Goal: Task Accomplishment & Management: Use online tool/utility

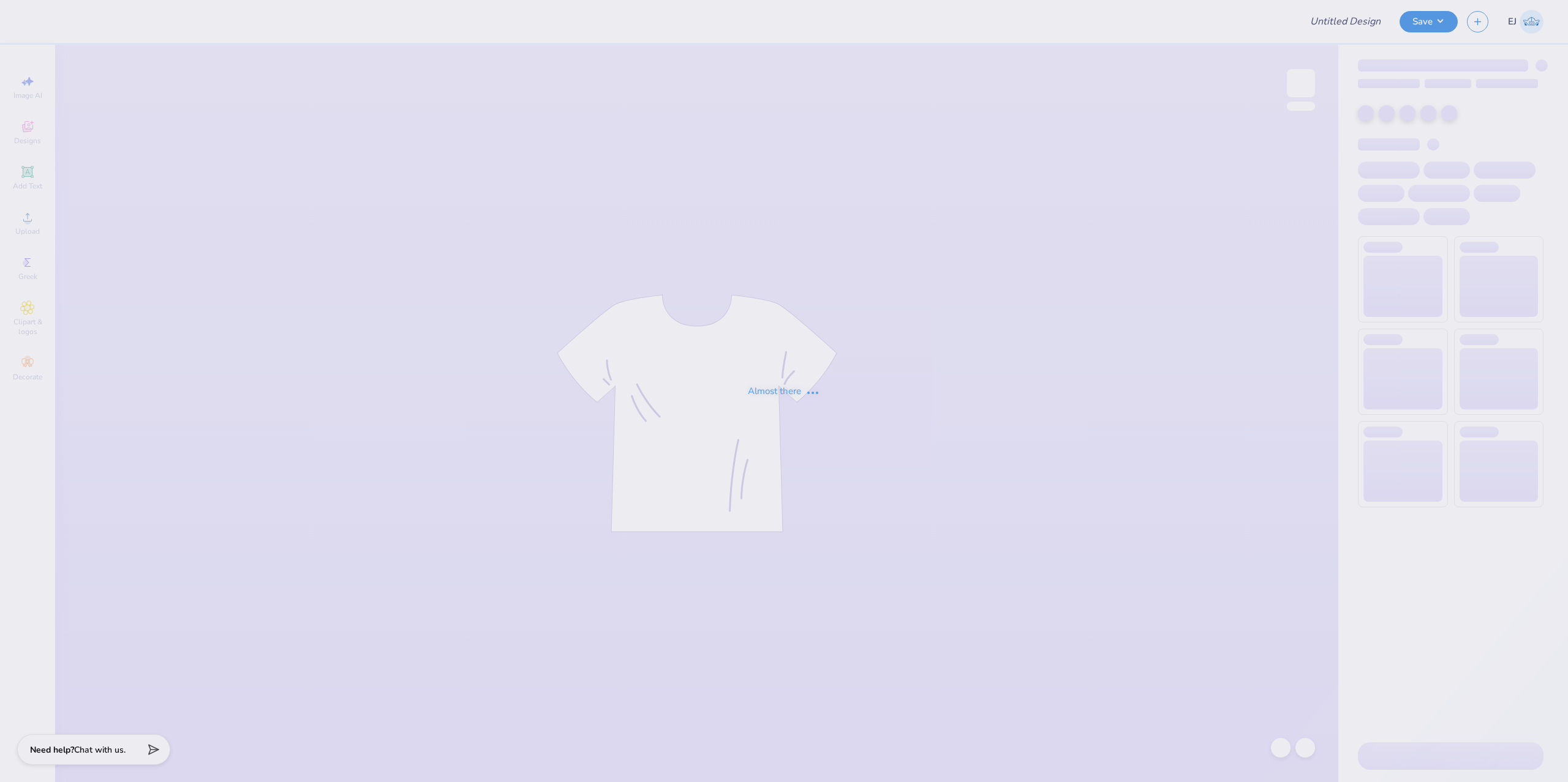
type input "ADPi Fall 25 T-shirts"
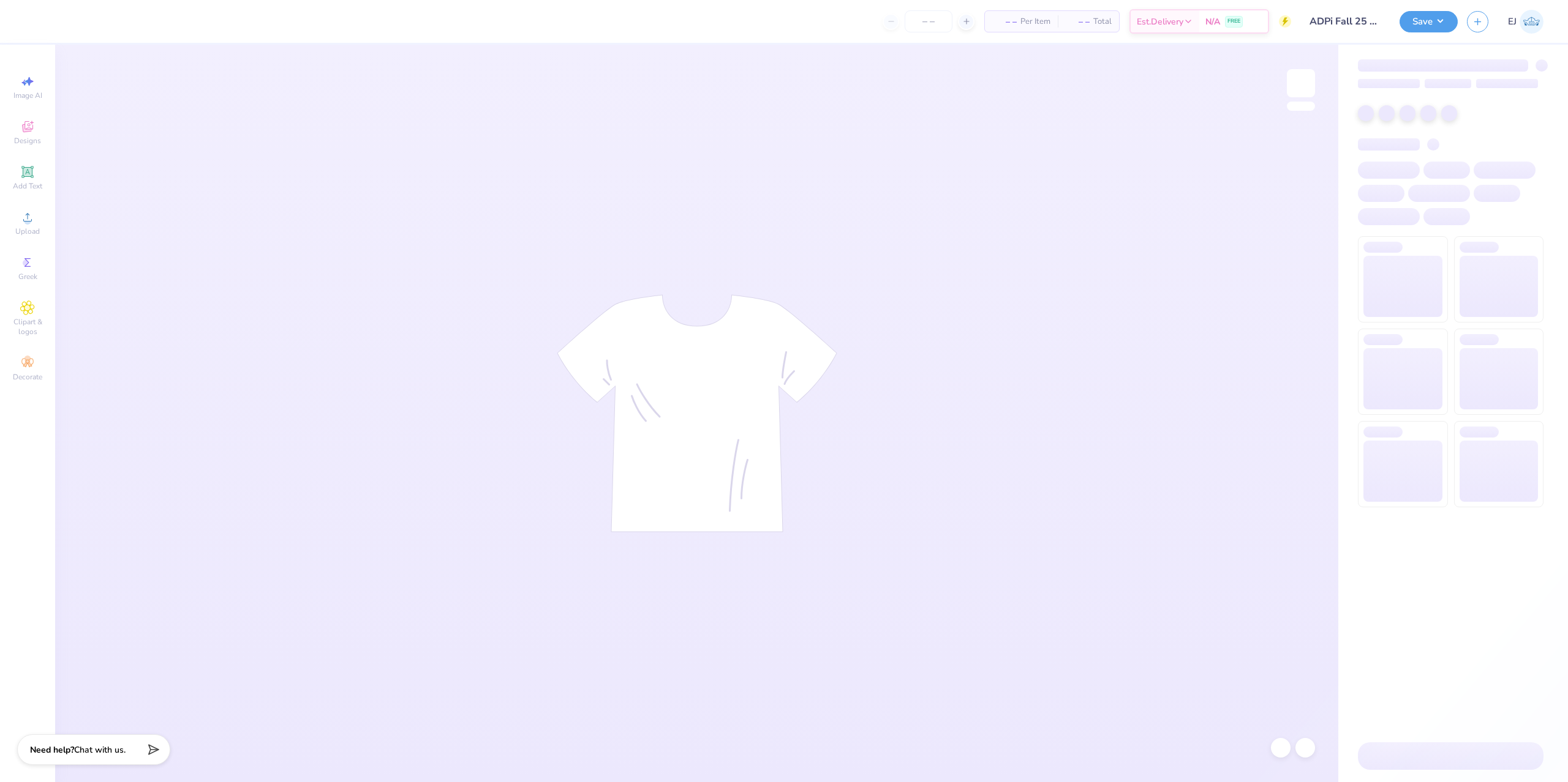
type input "24"
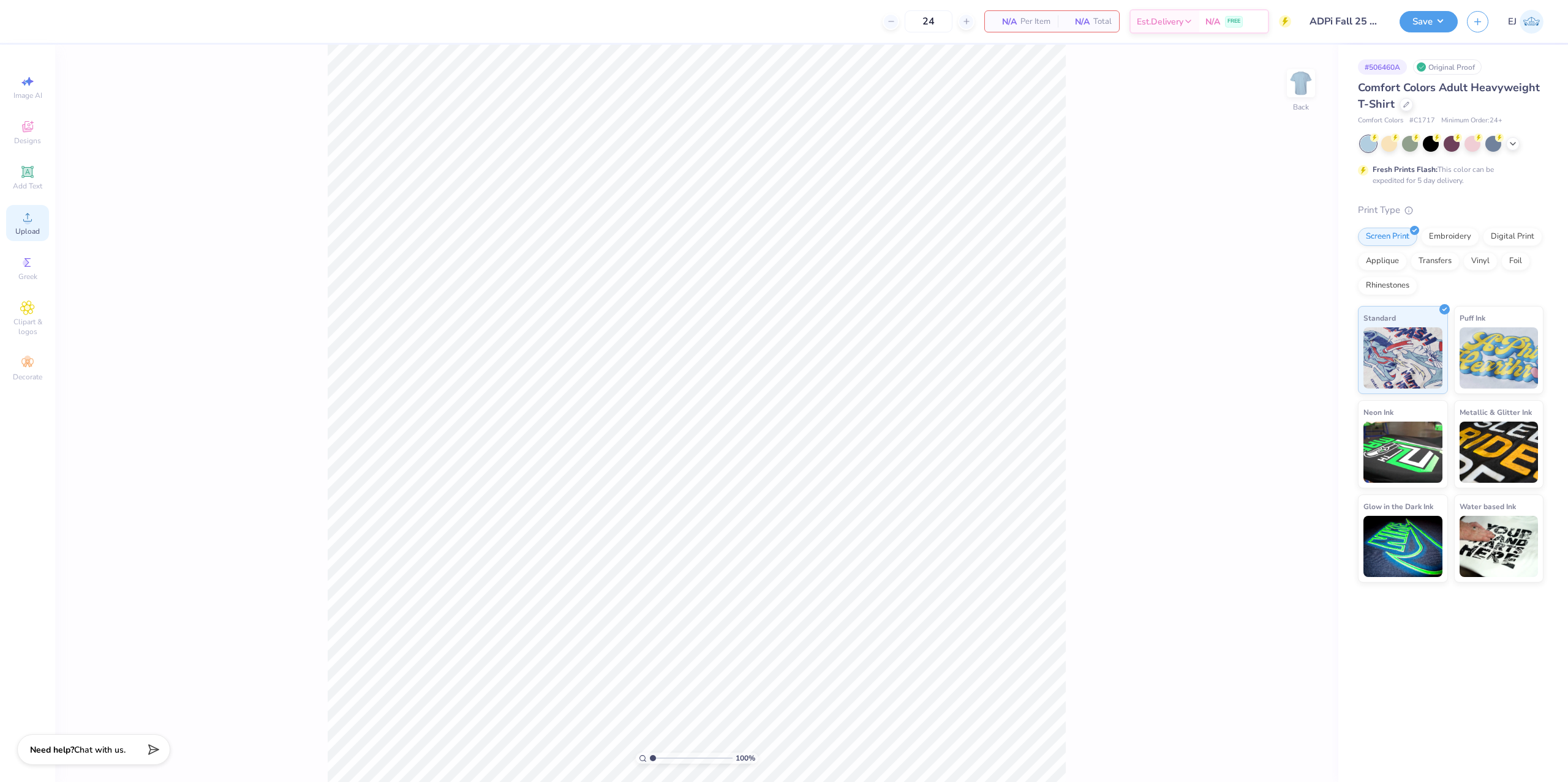
click at [25, 231] on span "Upload" at bounding box center [27, 231] width 24 height 10
click at [1284, 373] on input "18.00" at bounding box center [1293, 377] width 44 height 17
type input "15"
type input "11.44"
type input "15.00"
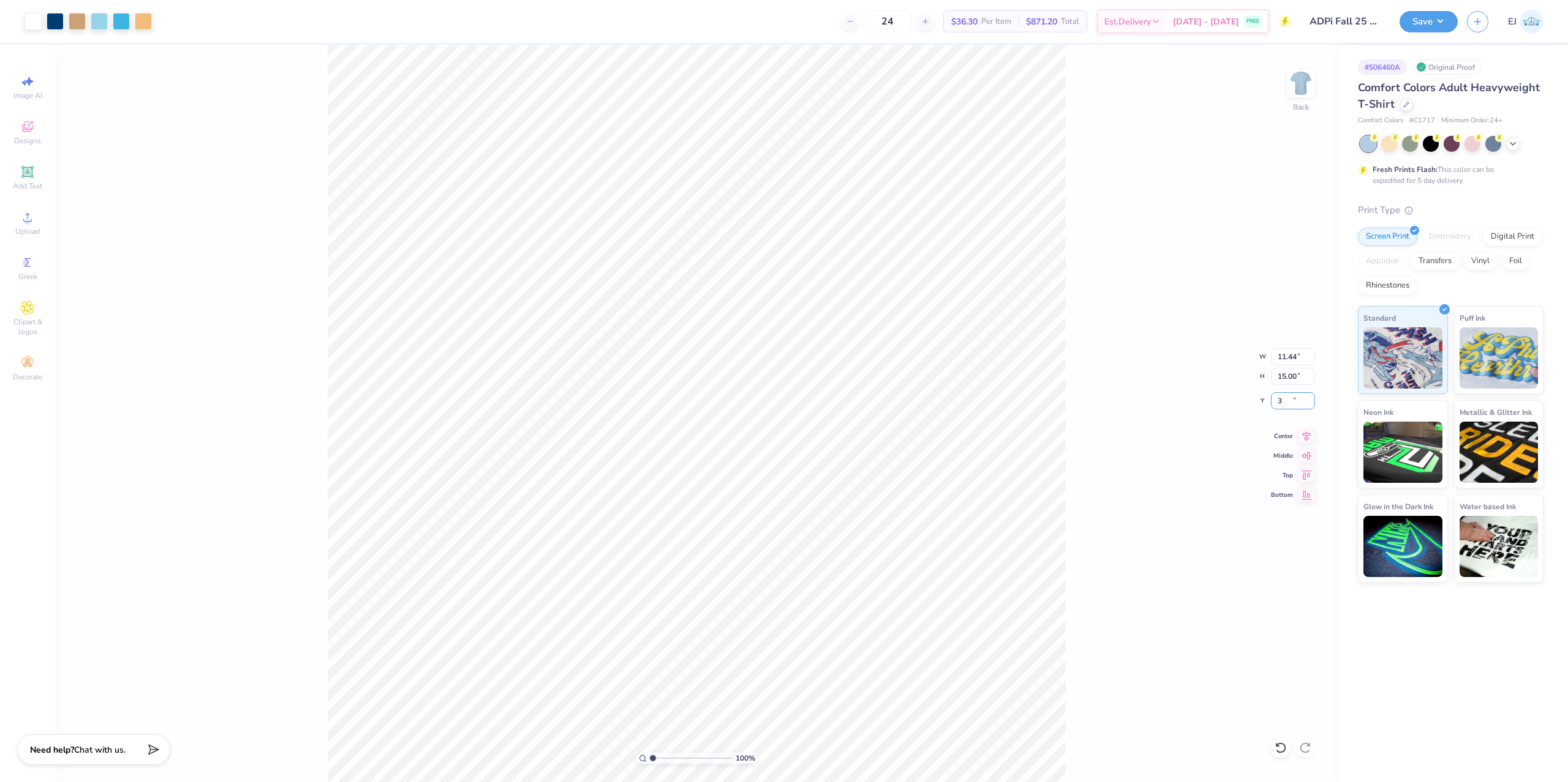
type input "3.00"
click at [1304, 79] on img at bounding box center [1300, 83] width 24 height 24
click at [1288, 392] on div "100 % Front W 11.63 11.63 " H 15.25 15.25 " Y 5.39 5.39 " Center Middle Top Bot…" at bounding box center [696, 414] width 1283 height 738
click at [1298, 378] on input "15.25" at bounding box center [1293, 377] width 44 height 17
type input "15"
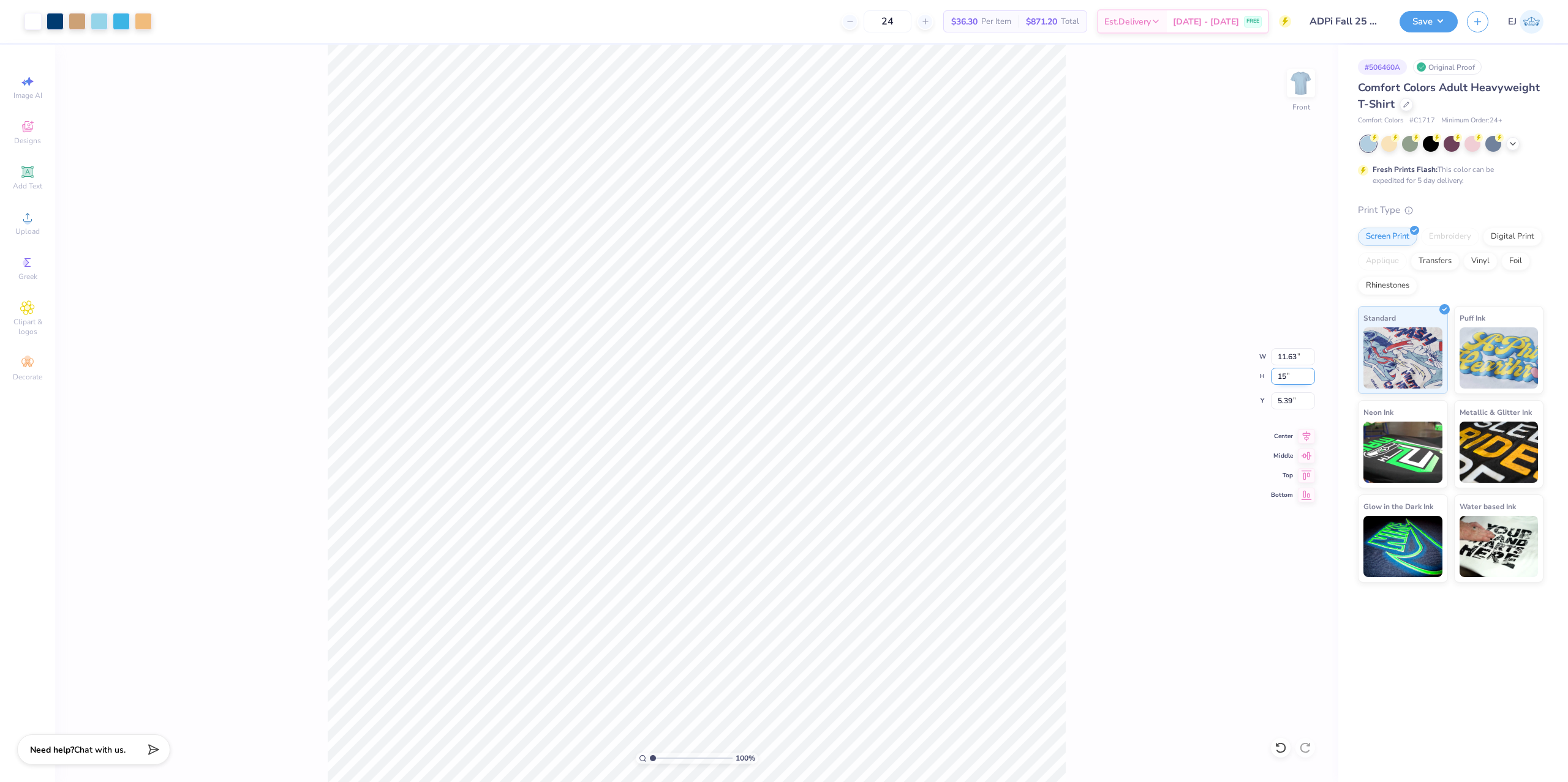
type input "11.43"
type input "15.00"
click at [1288, 405] on input "5.52" at bounding box center [1293, 401] width 44 height 17
type input "3.00"
click at [1424, 25] on button "Save" at bounding box center [1429, 19] width 58 height 21
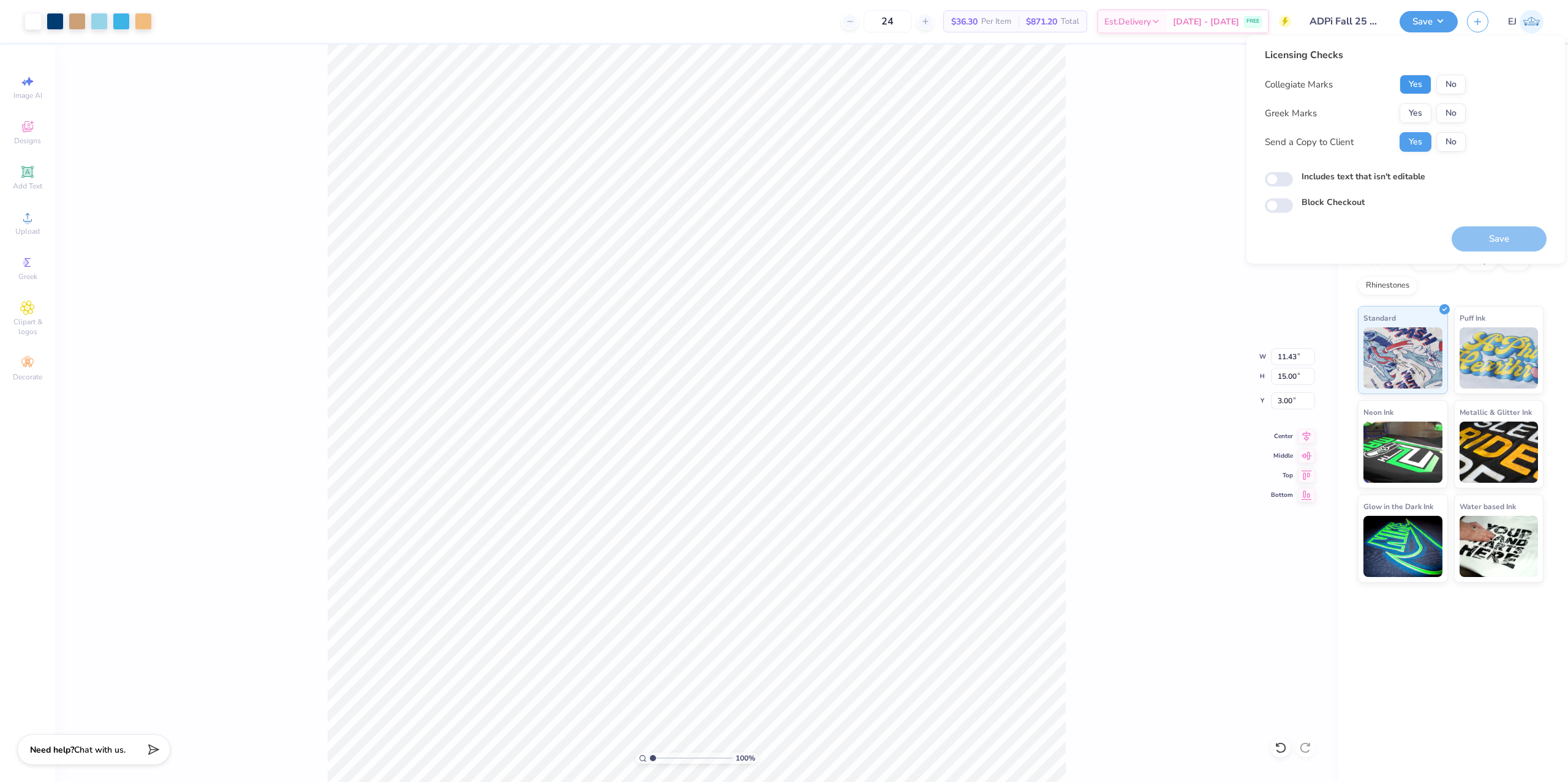
click at [1413, 92] on button "Yes" at bounding box center [1416, 84] width 32 height 19
click at [1451, 122] on button "No" at bounding box center [1451, 113] width 30 height 19
click at [1483, 247] on button "Save" at bounding box center [1499, 239] width 95 height 25
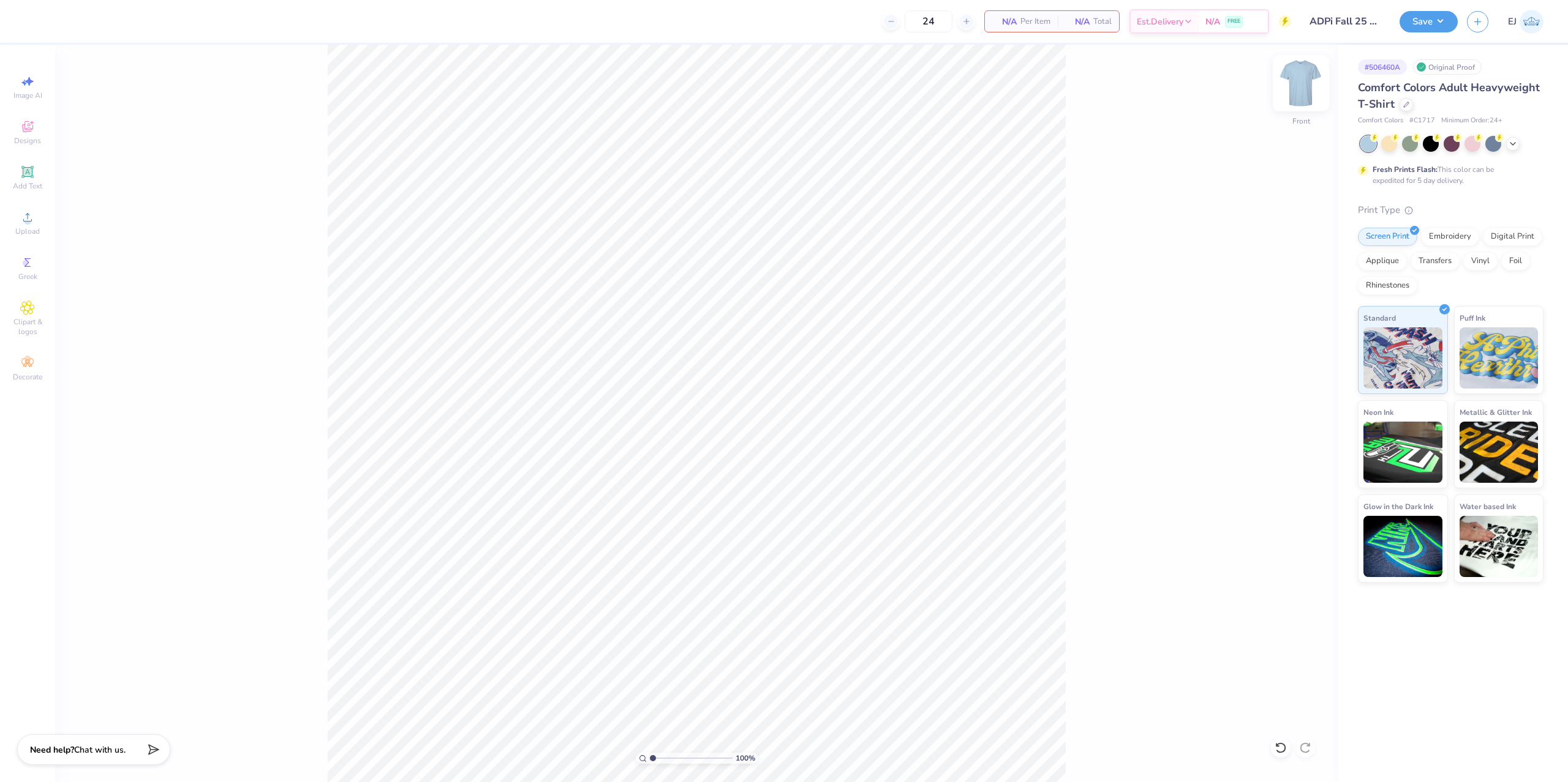
click at [1298, 84] on img at bounding box center [1301, 84] width 49 height 49
click at [1297, 382] on input "14.76" at bounding box center [1293, 377] width 44 height 17
type input "15"
type input "11.43"
type input "15.00"
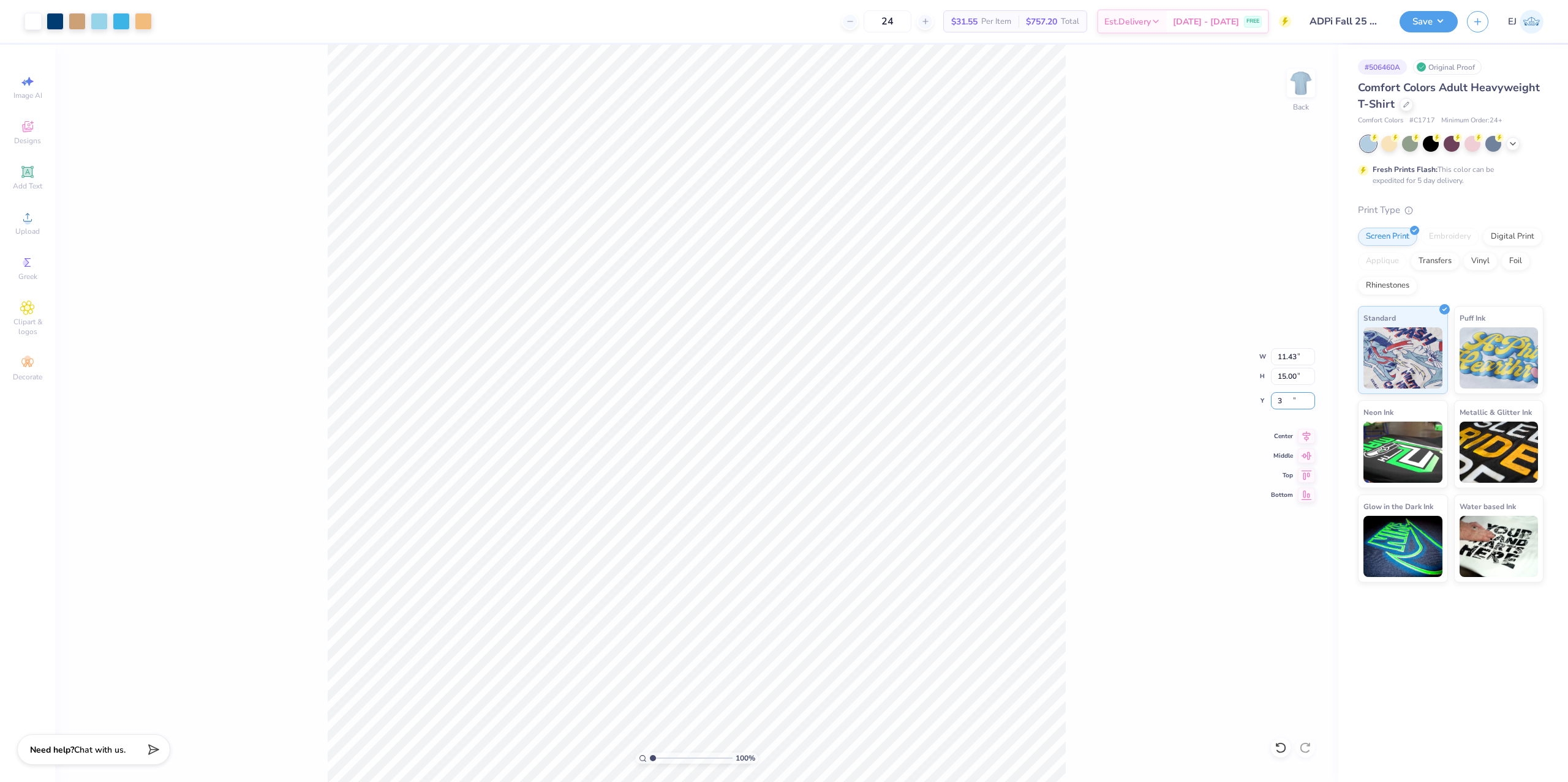
type input "3.00"
click at [1421, 24] on button "Save" at bounding box center [1429, 19] width 58 height 21
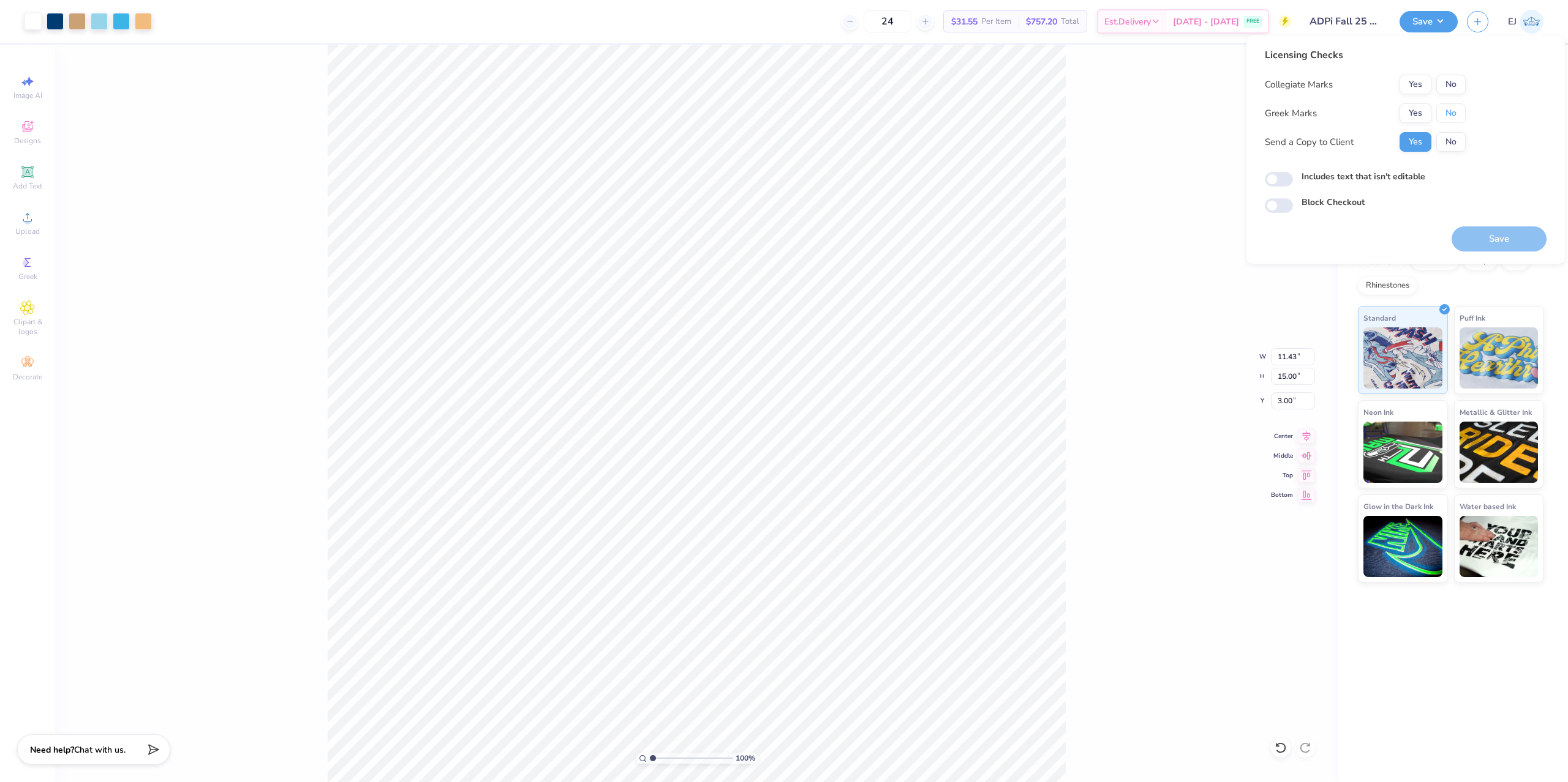
drag, startPoint x: 1448, startPoint y: 108, endPoint x: 1449, endPoint y: 95, distance: 13.0
click at [1448, 108] on button "No" at bounding box center [1451, 113] width 30 height 19
click at [1450, 84] on button "No" at bounding box center [1451, 84] width 30 height 19
click at [1483, 235] on button "Save" at bounding box center [1499, 239] width 95 height 25
click at [1418, 83] on button "Yes" at bounding box center [1416, 84] width 32 height 19
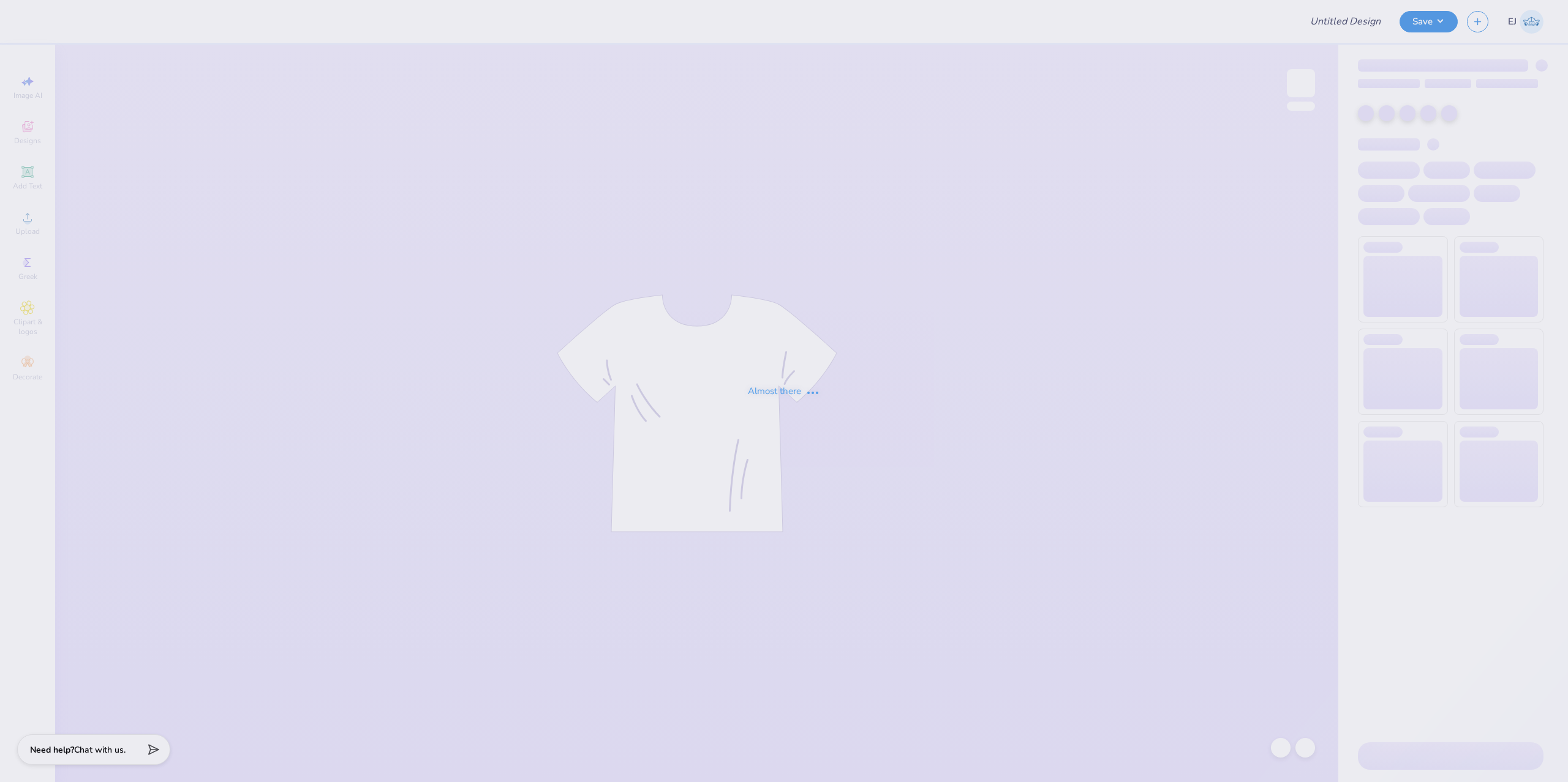
type input "ADPi Fall 25 T-shirts"
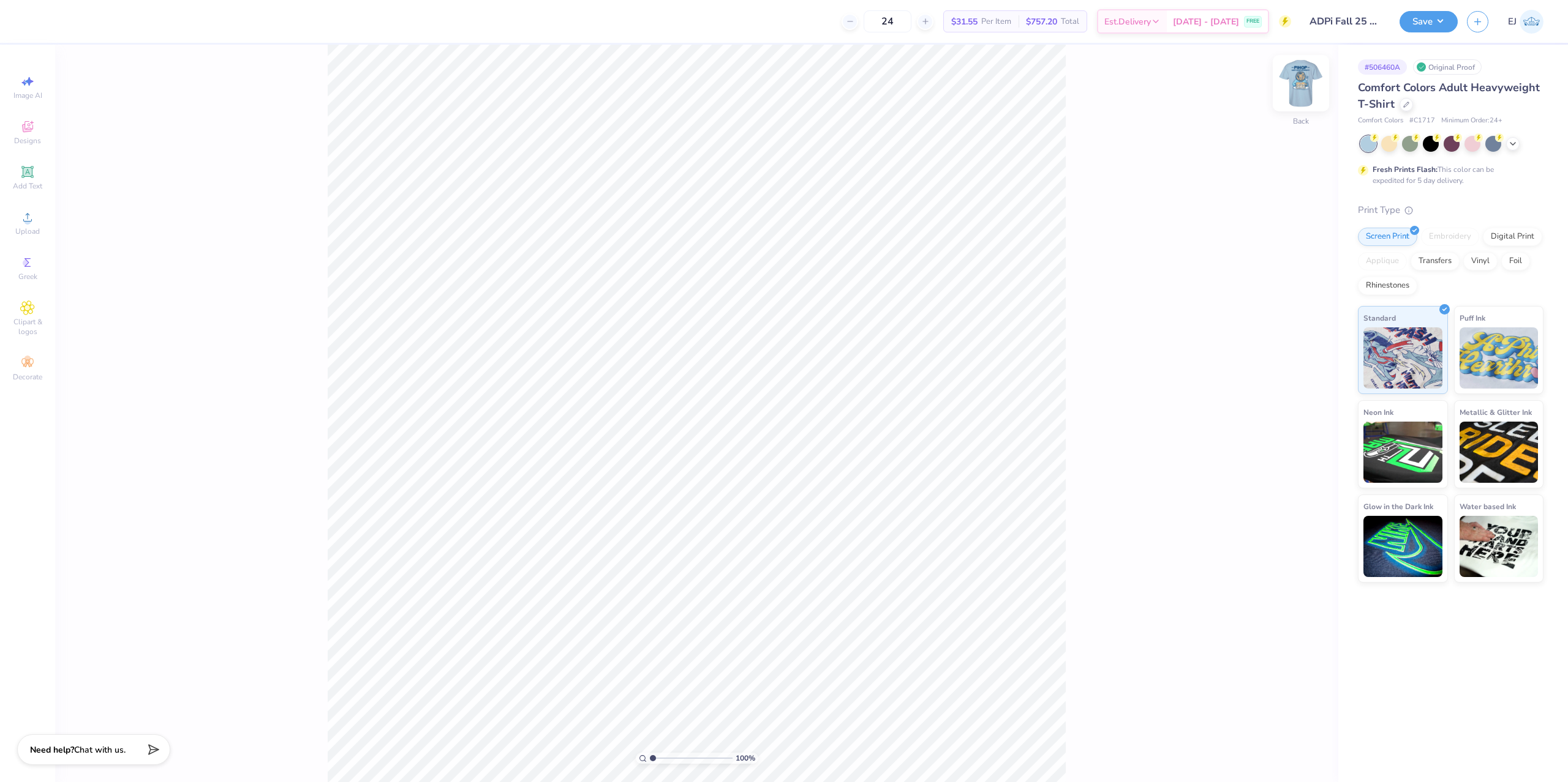
click at [1301, 77] on img at bounding box center [1301, 84] width 49 height 49
click at [1292, 88] on img at bounding box center [1301, 84] width 49 height 49
click at [1293, 85] on img at bounding box center [1301, 84] width 49 height 49
drag, startPoint x: 1282, startPoint y: 86, endPoint x: 1303, endPoint y: 95, distance: 22.8
click at [1282, 87] on div "100 % Front" at bounding box center [696, 414] width 1283 height 738
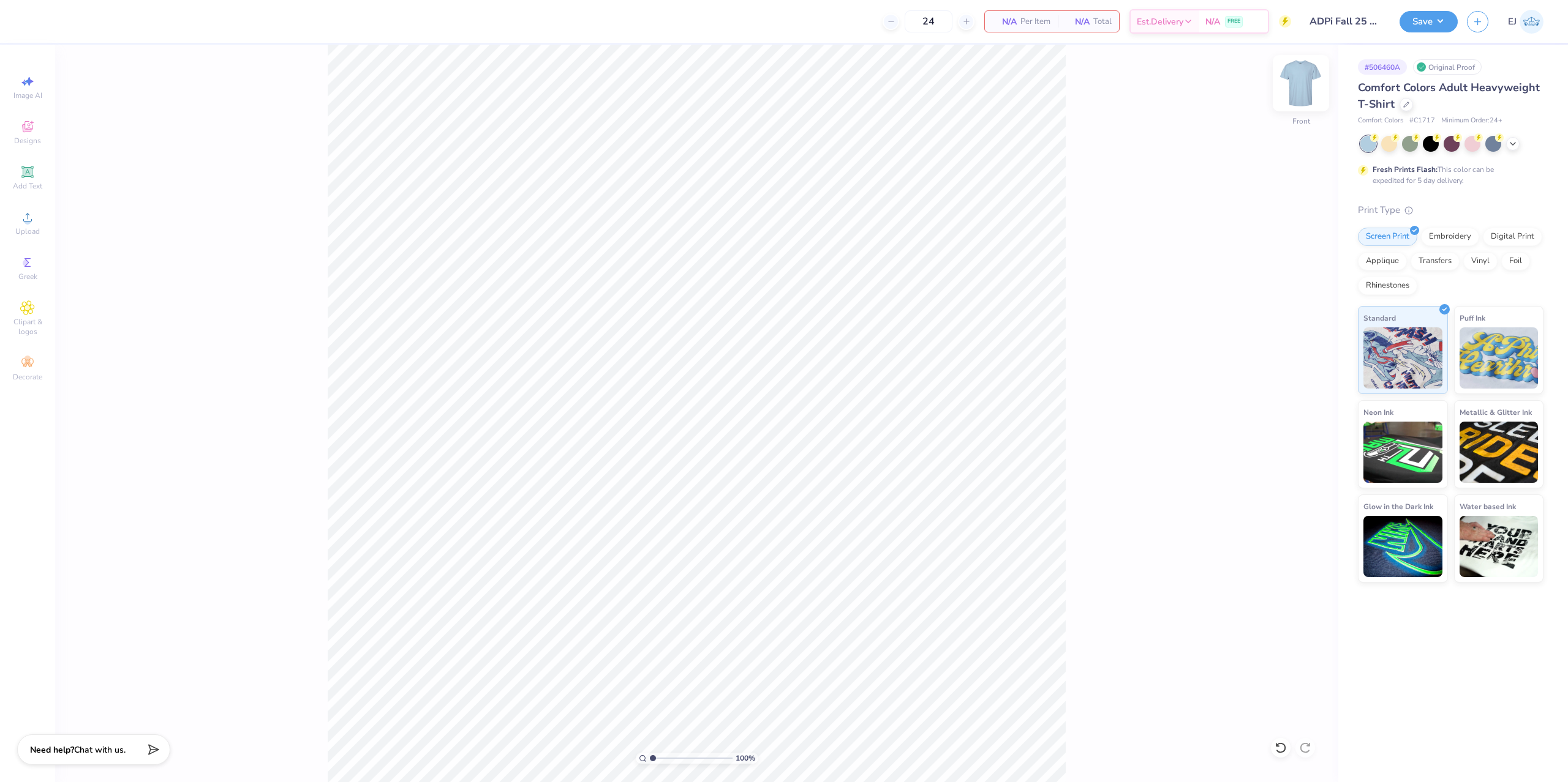
click at [1303, 95] on img at bounding box center [1301, 84] width 49 height 49
click at [1290, 374] on input "14.76" at bounding box center [1293, 377] width 44 height 17
type input "15"
type input "11.43"
type input "15.00"
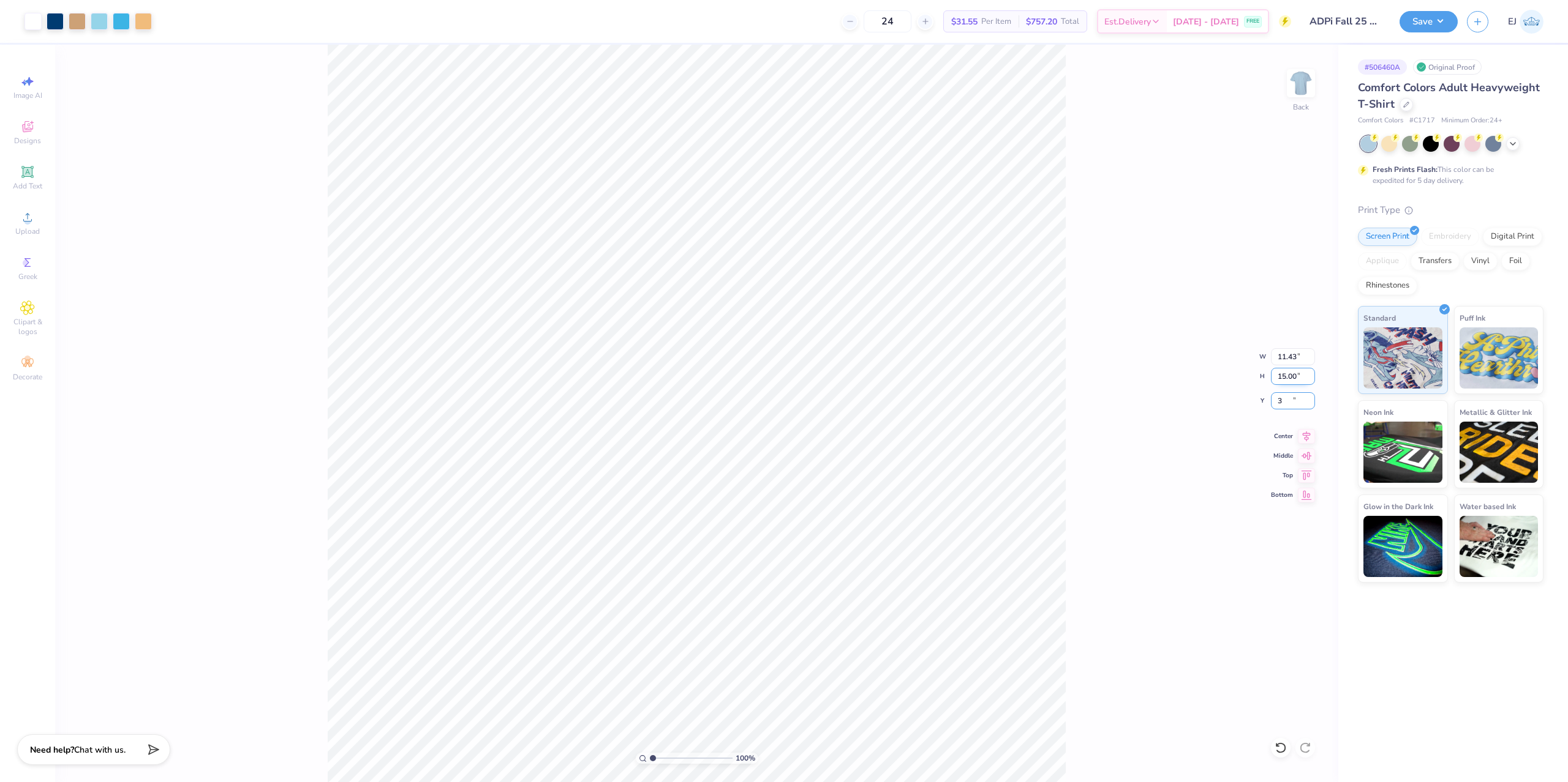
type input "3.00"
click at [1433, 24] on button "Save" at bounding box center [1429, 19] width 58 height 21
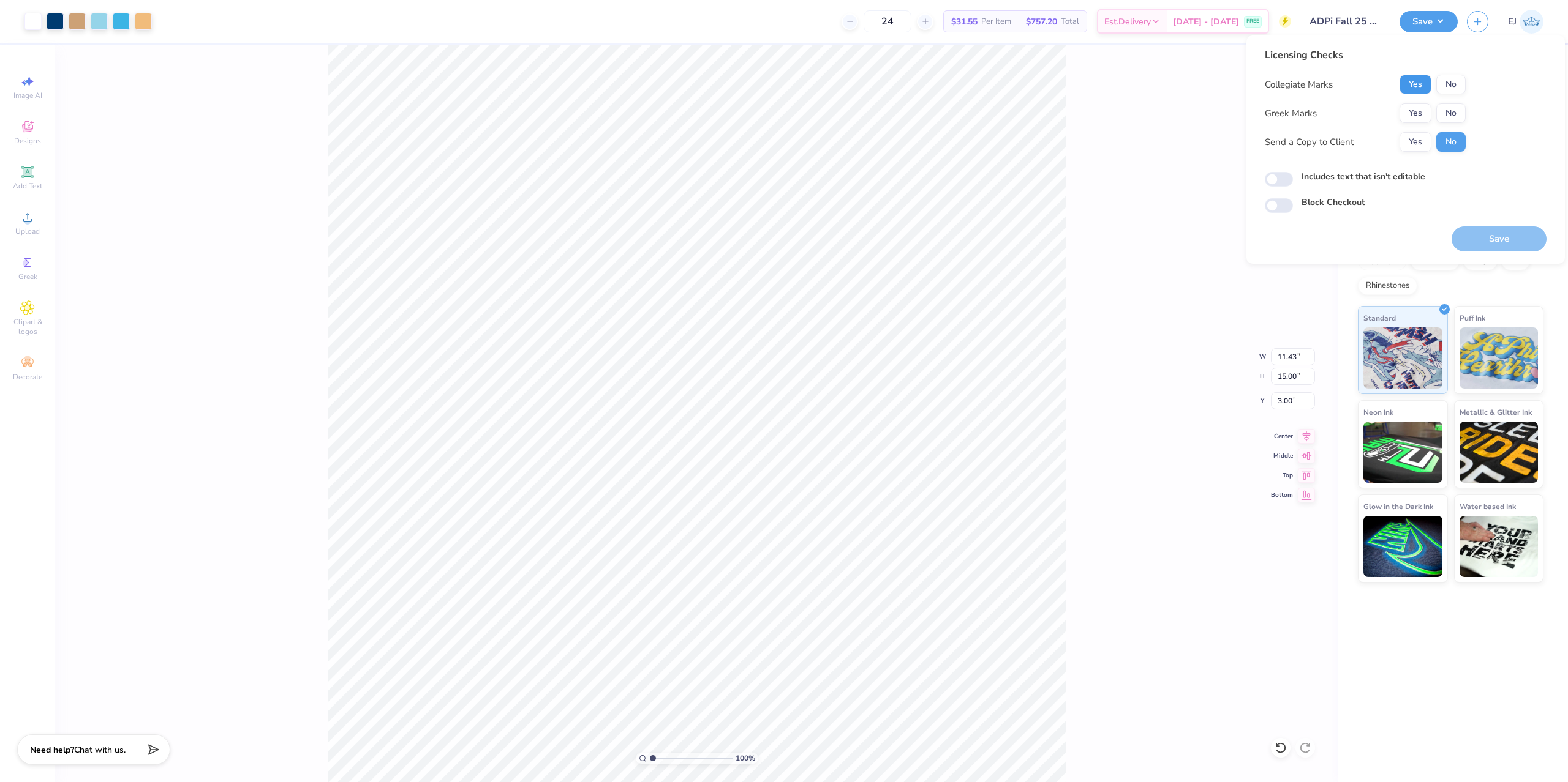
click at [1420, 80] on button "Yes" at bounding box center [1416, 84] width 32 height 19
click at [1449, 117] on button "No" at bounding box center [1451, 113] width 30 height 19
click at [1506, 235] on button "Save" at bounding box center [1499, 239] width 95 height 25
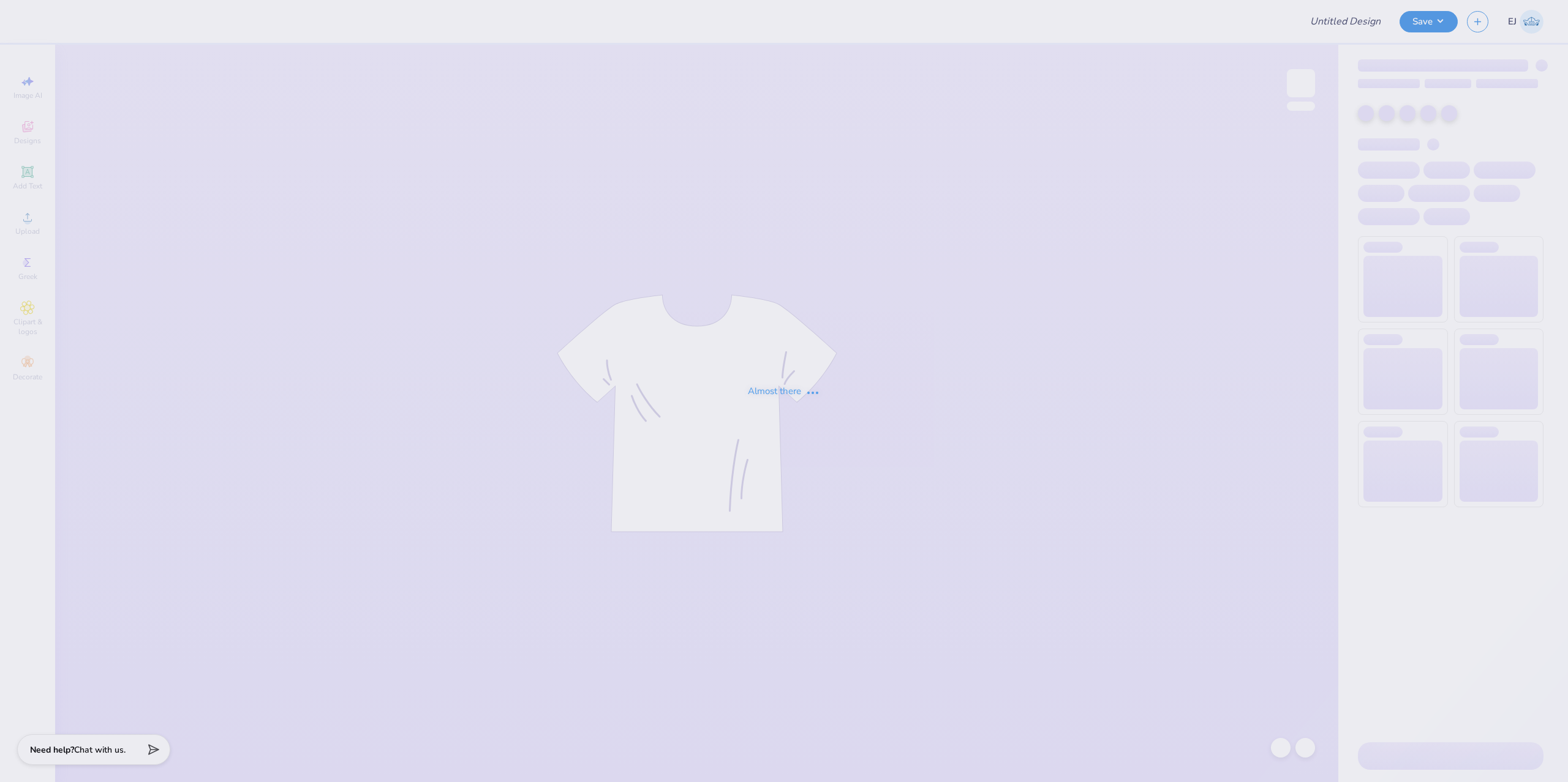
type input "Ritual Merch"
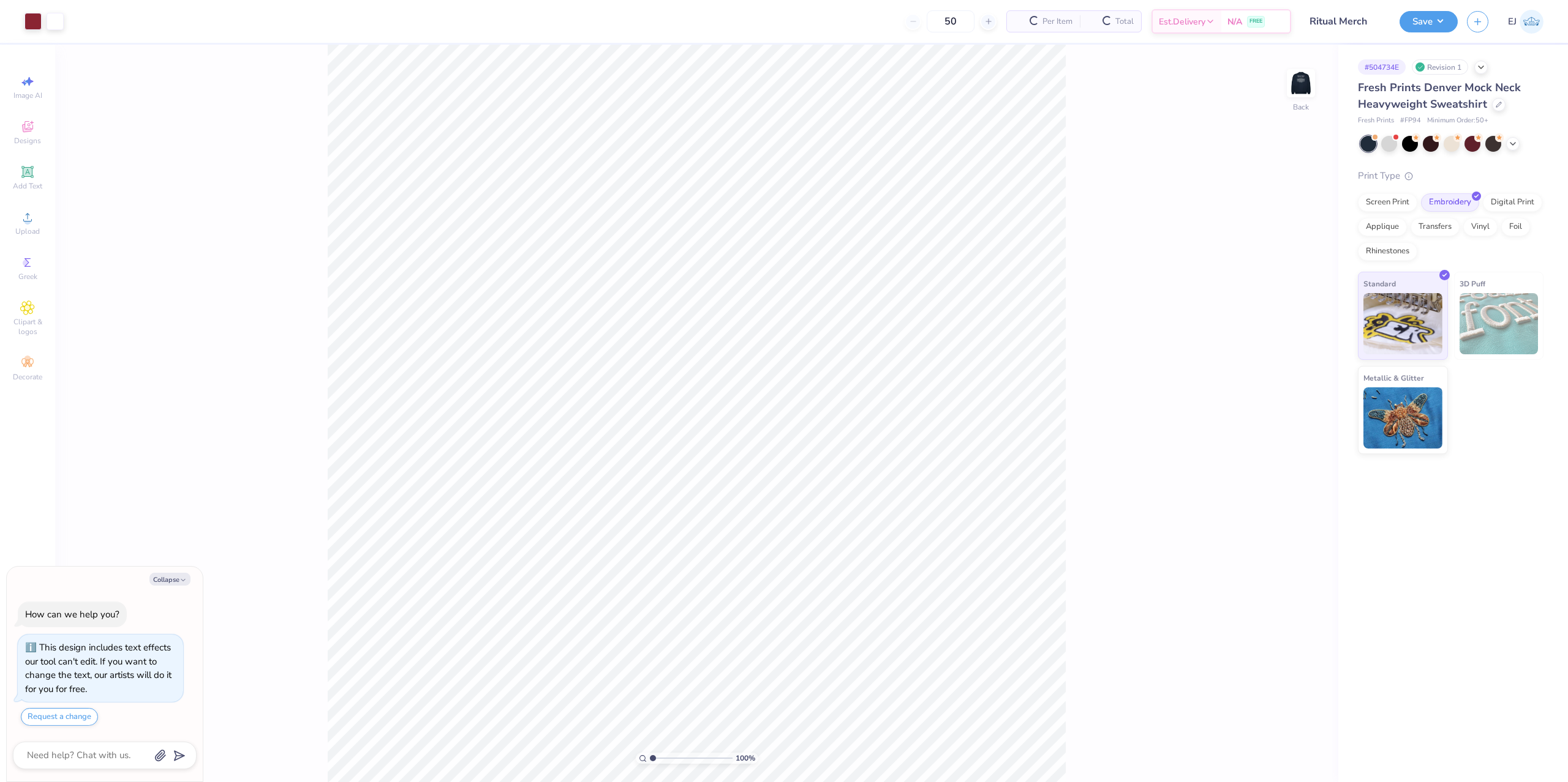
scroll to position [35, 0]
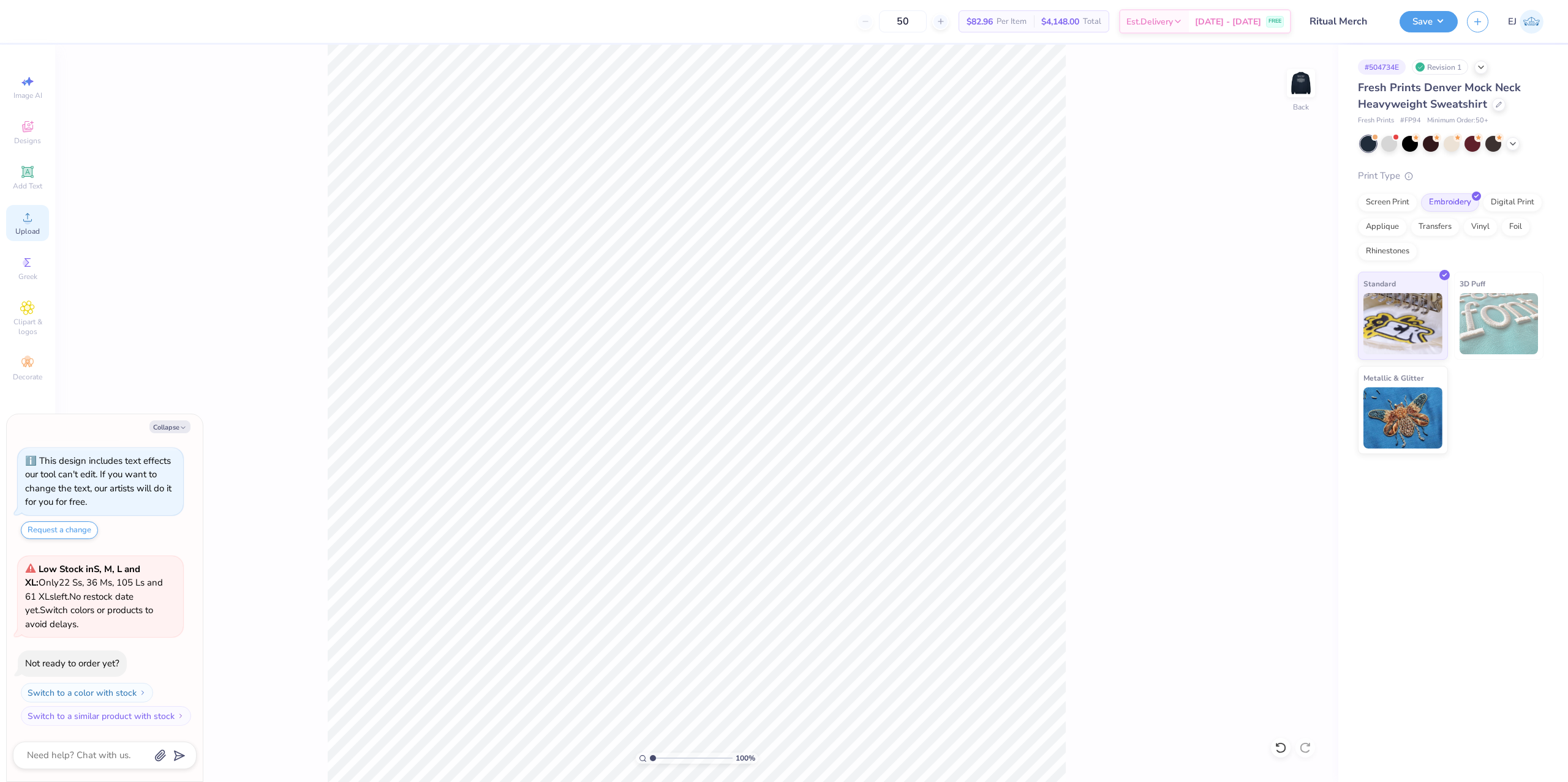
click at [31, 232] on span "Upload" at bounding box center [27, 231] width 24 height 10
type textarea "x"
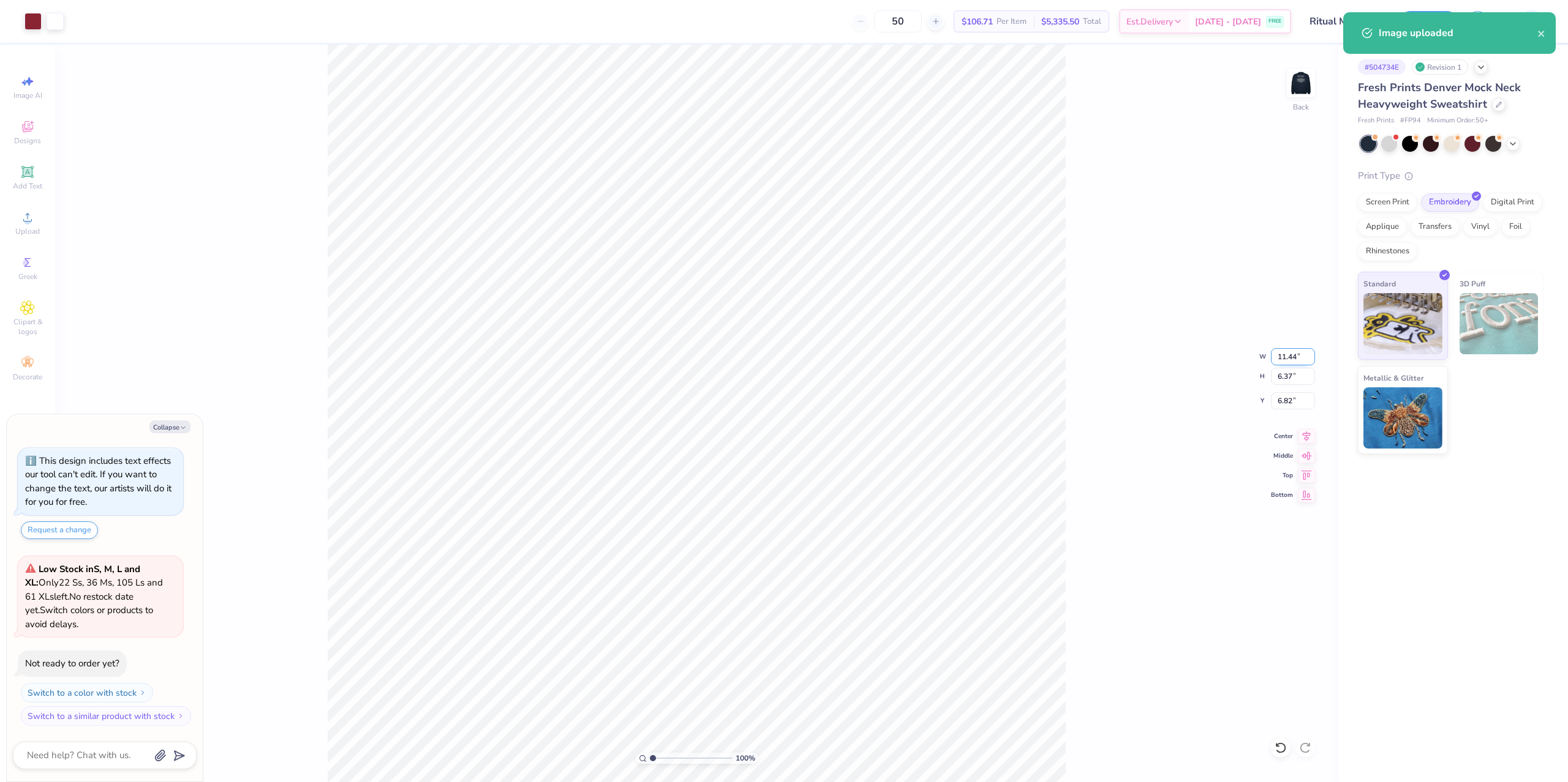
click at [1287, 356] on input "11.44" at bounding box center [1293, 357] width 44 height 17
type input "5"
type textarea "x"
type input "5.00"
type input "2.78"
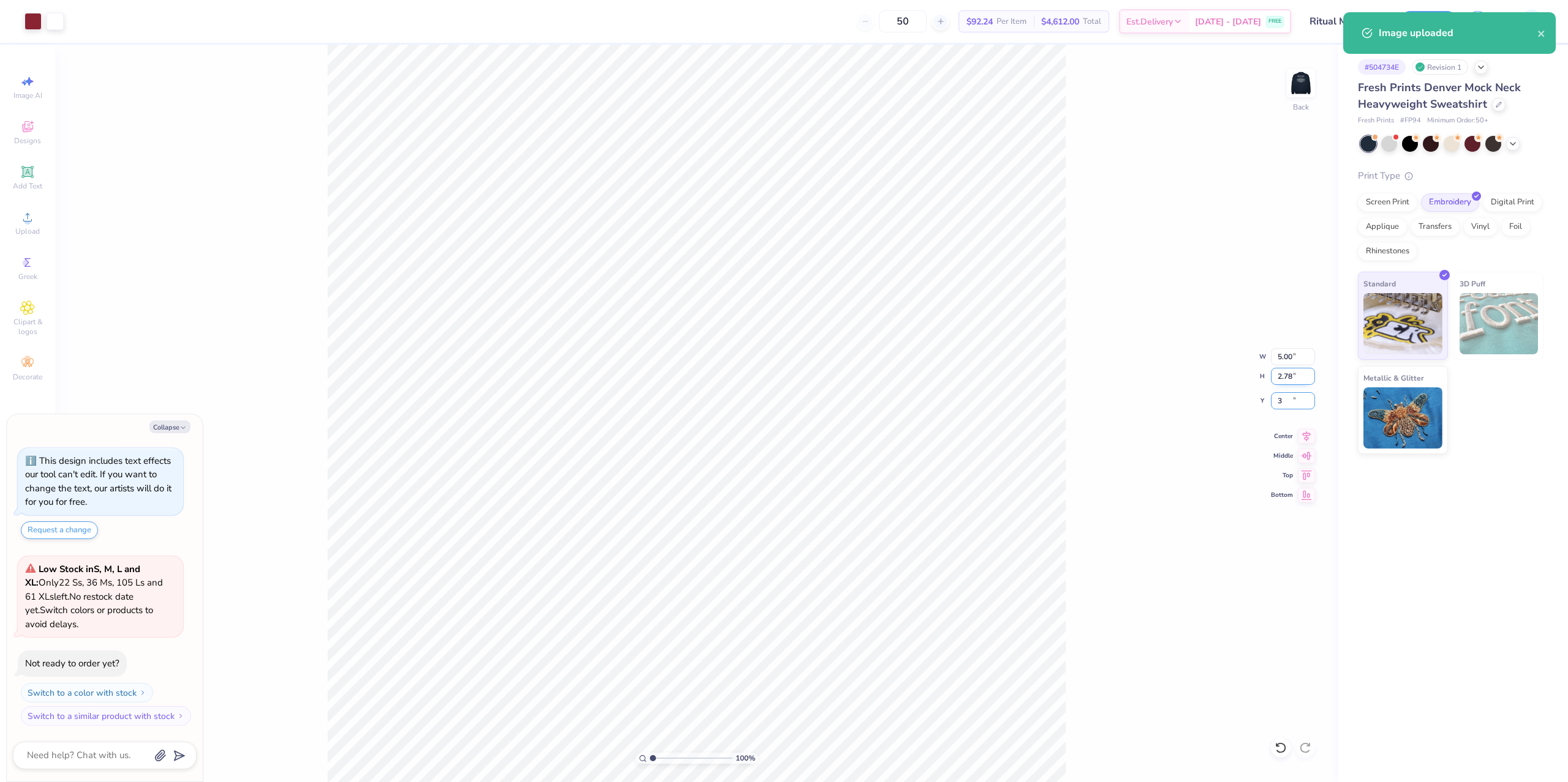
type input "3"
type textarea "x"
type input "3.00"
click at [1125, 361] on div "100 % Back W 5.00 5.00 " H 2.78 2.78 " Y 3.00 3.00 " Center Middle Top Bottom" at bounding box center [696, 414] width 1283 height 738
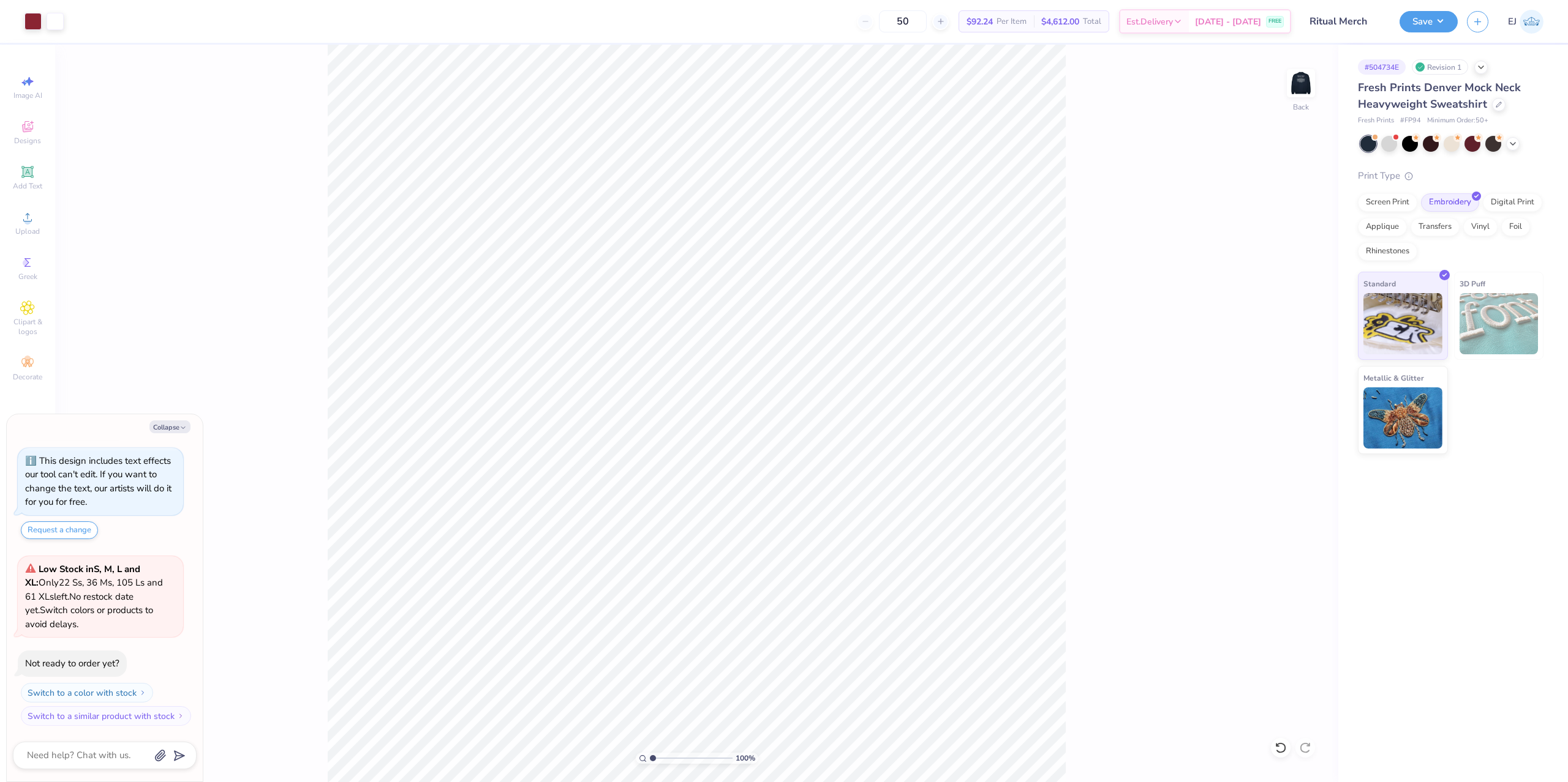
type textarea "x"
click at [1292, 403] on input "3.00" at bounding box center [1293, 401] width 44 height 17
type input "2"
type input "1.5"
type textarea "x"
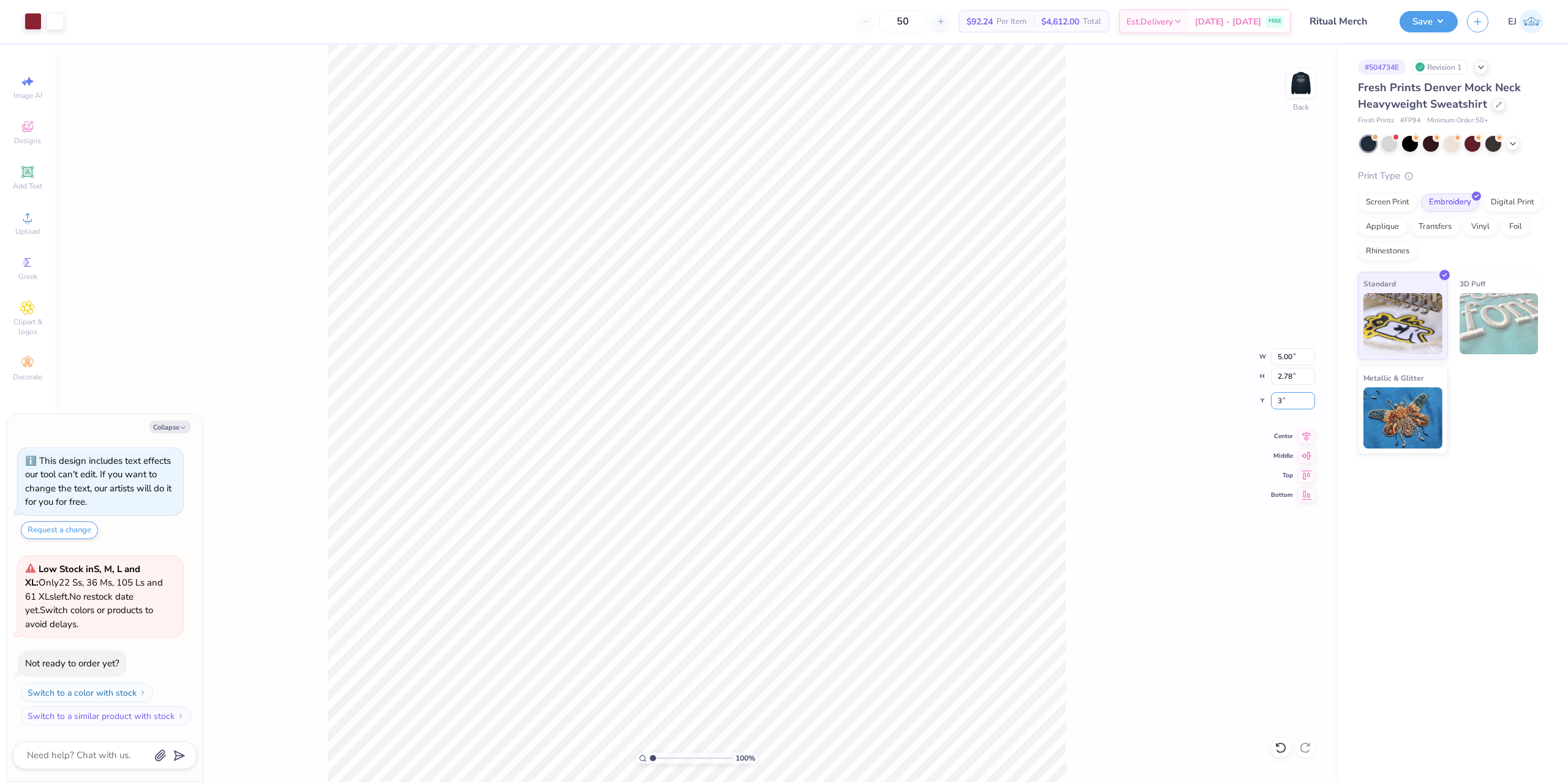
type input "3"
type textarea "x"
type input "3.00"
click at [1309, 73] on img at bounding box center [1301, 84] width 49 height 49
click at [32, 225] on div "Upload" at bounding box center [27, 223] width 43 height 36
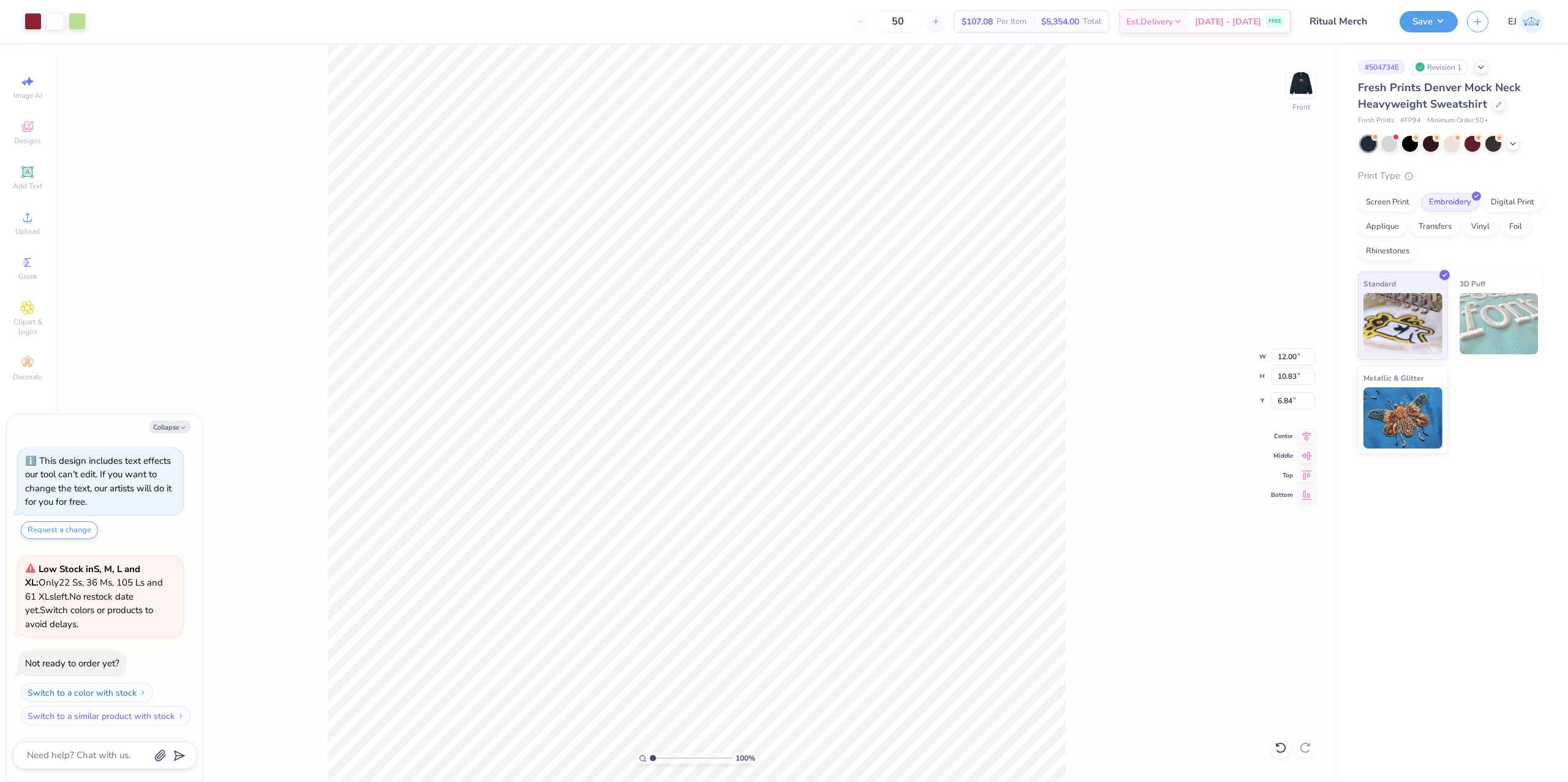
type textarea "x"
click at [1288, 361] on input "12.00" at bounding box center [1293, 357] width 44 height 17
type input "10"
type textarea "x"
type input "10.00"
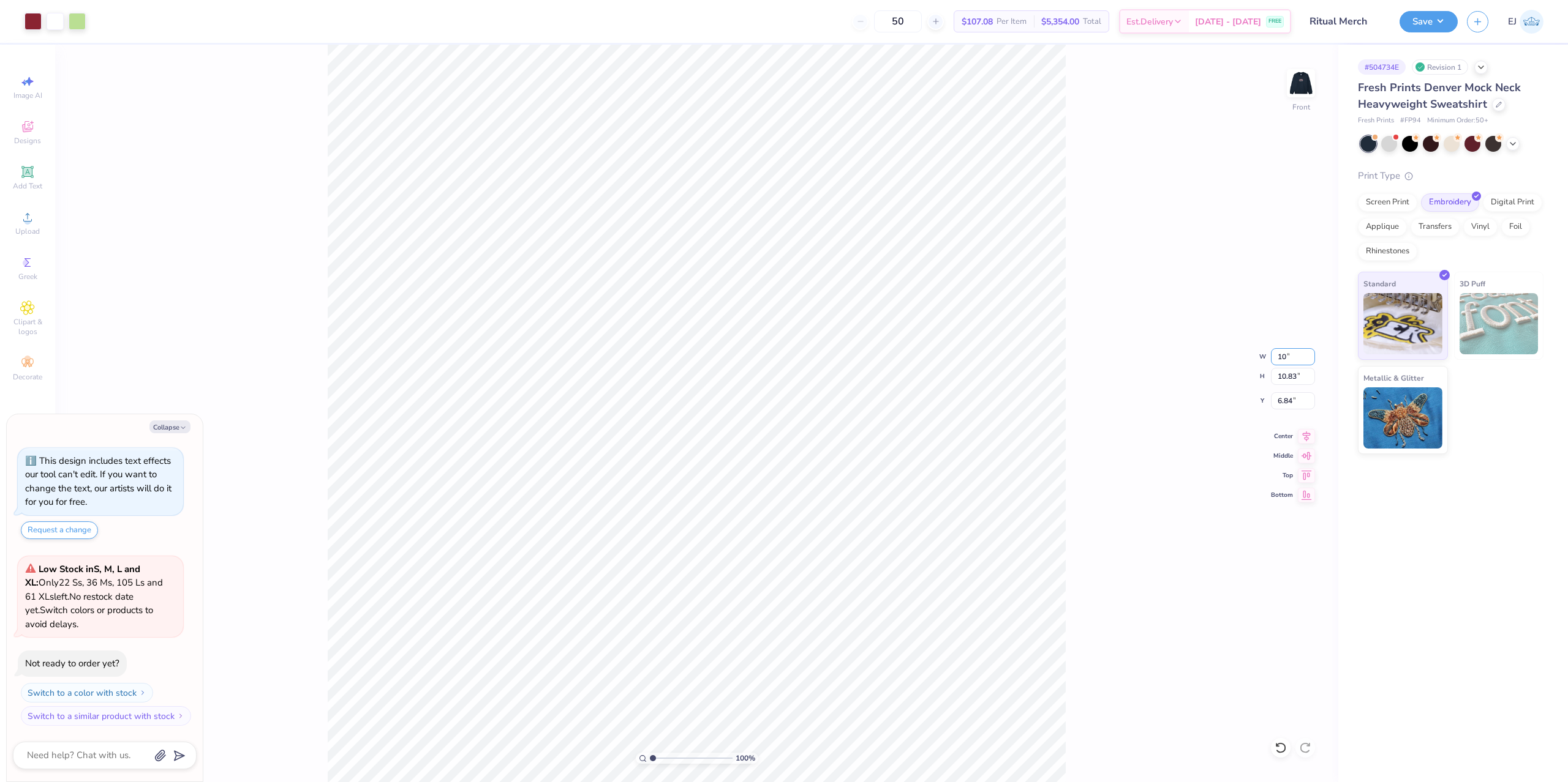
type input "9.02"
type input "3"
type textarea "x"
type input "3.00"
click at [1431, 19] on button "Save" at bounding box center [1429, 19] width 58 height 21
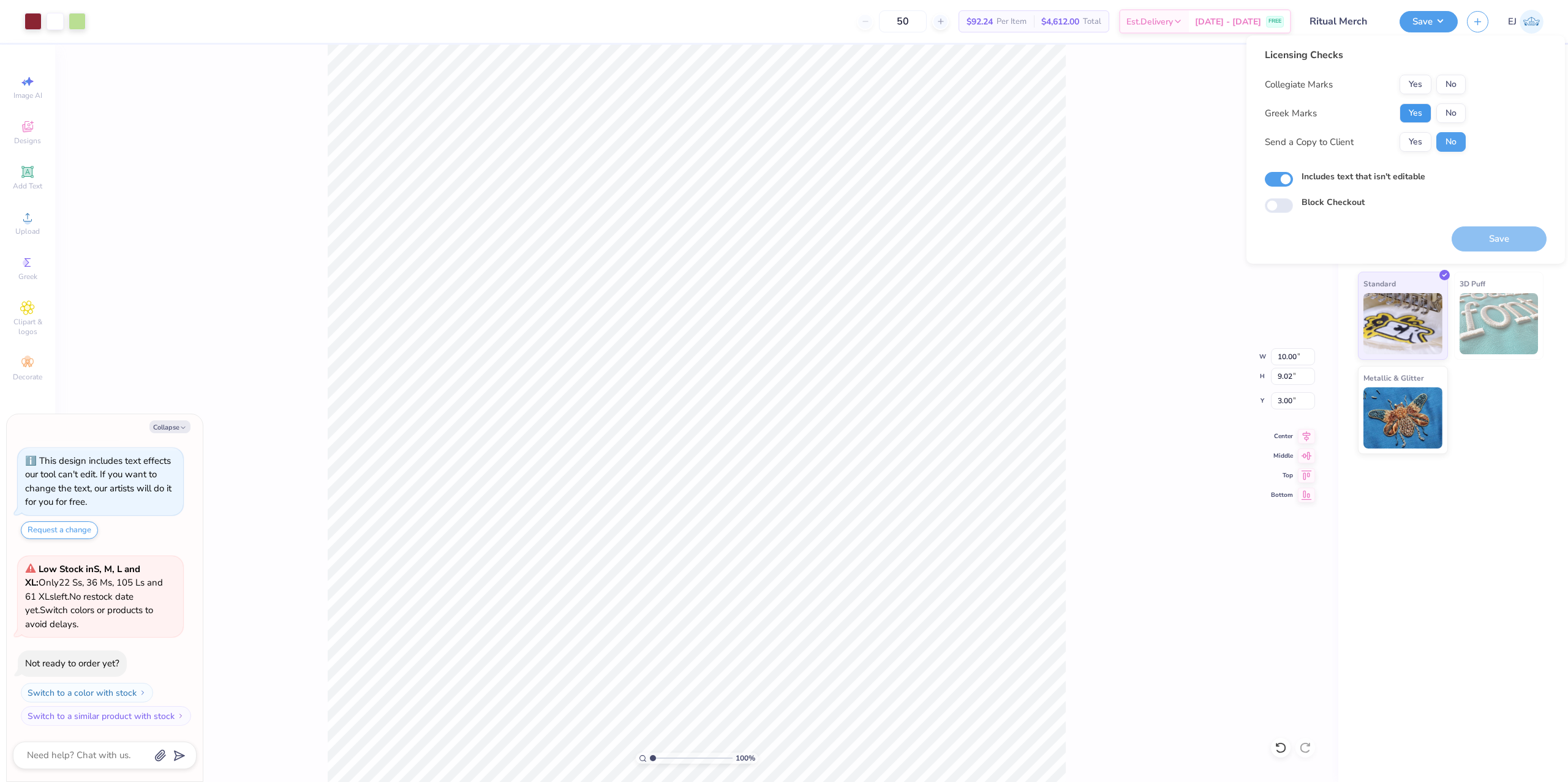
click at [1418, 113] on button "Yes" at bounding box center [1416, 113] width 32 height 19
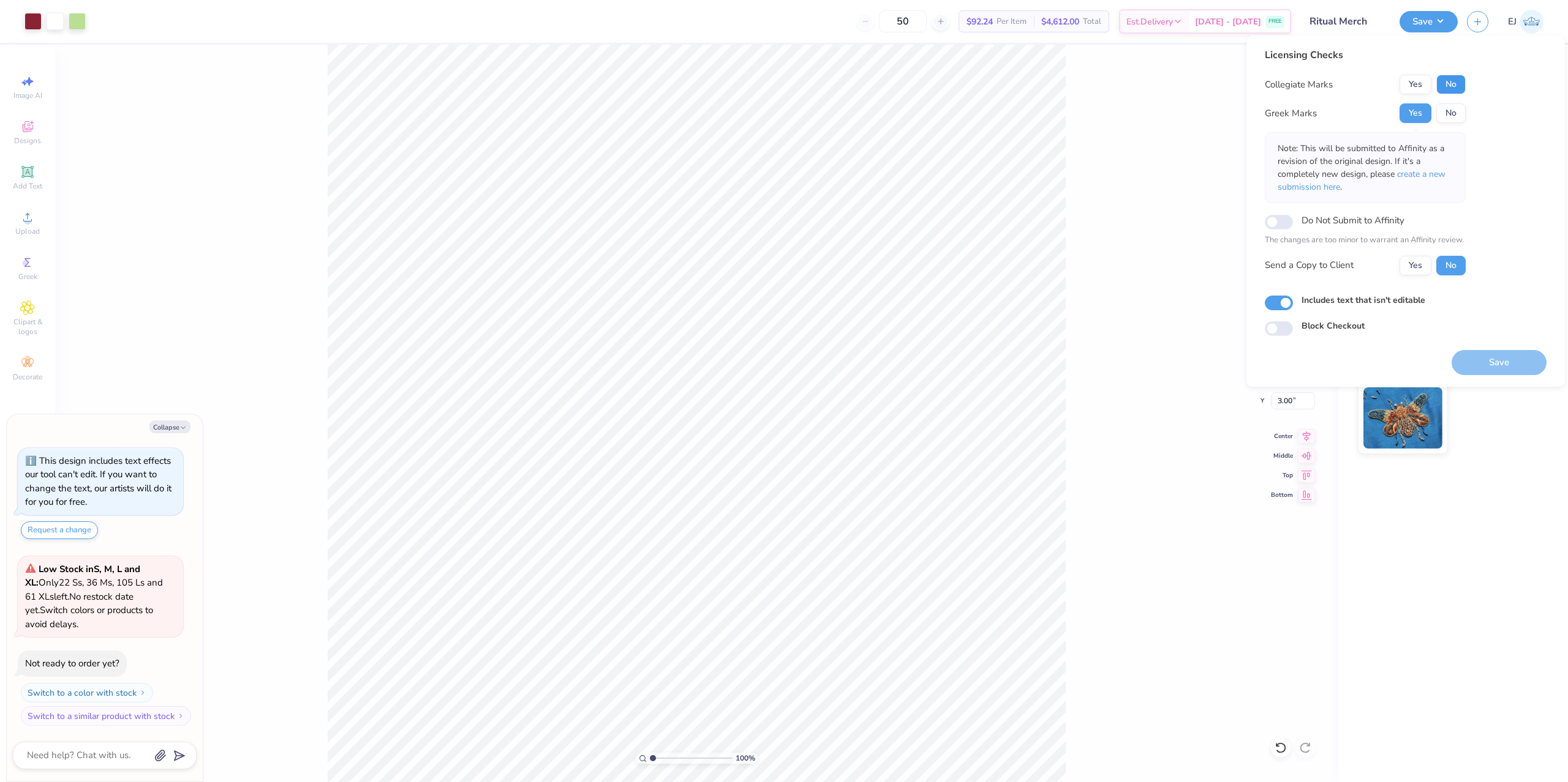
click at [1456, 86] on button "No" at bounding box center [1451, 84] width 30 height 19
click at [1416, 84] on button "Yes" at bounding box center [1416, 84] width 32 height 19
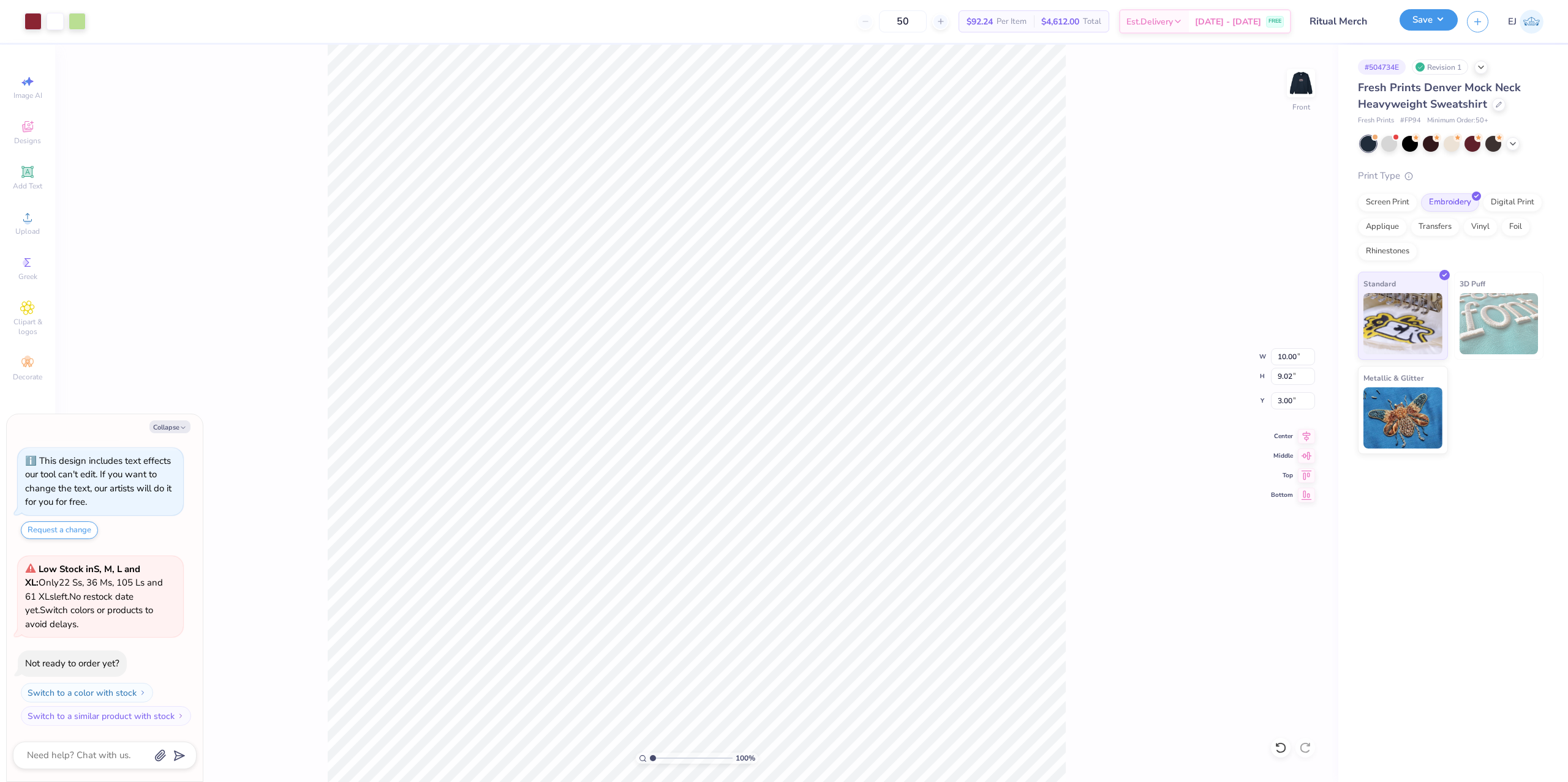
click at [1430, 21] on button "Save" at bounding box center [1429, 19] width 58 height 21
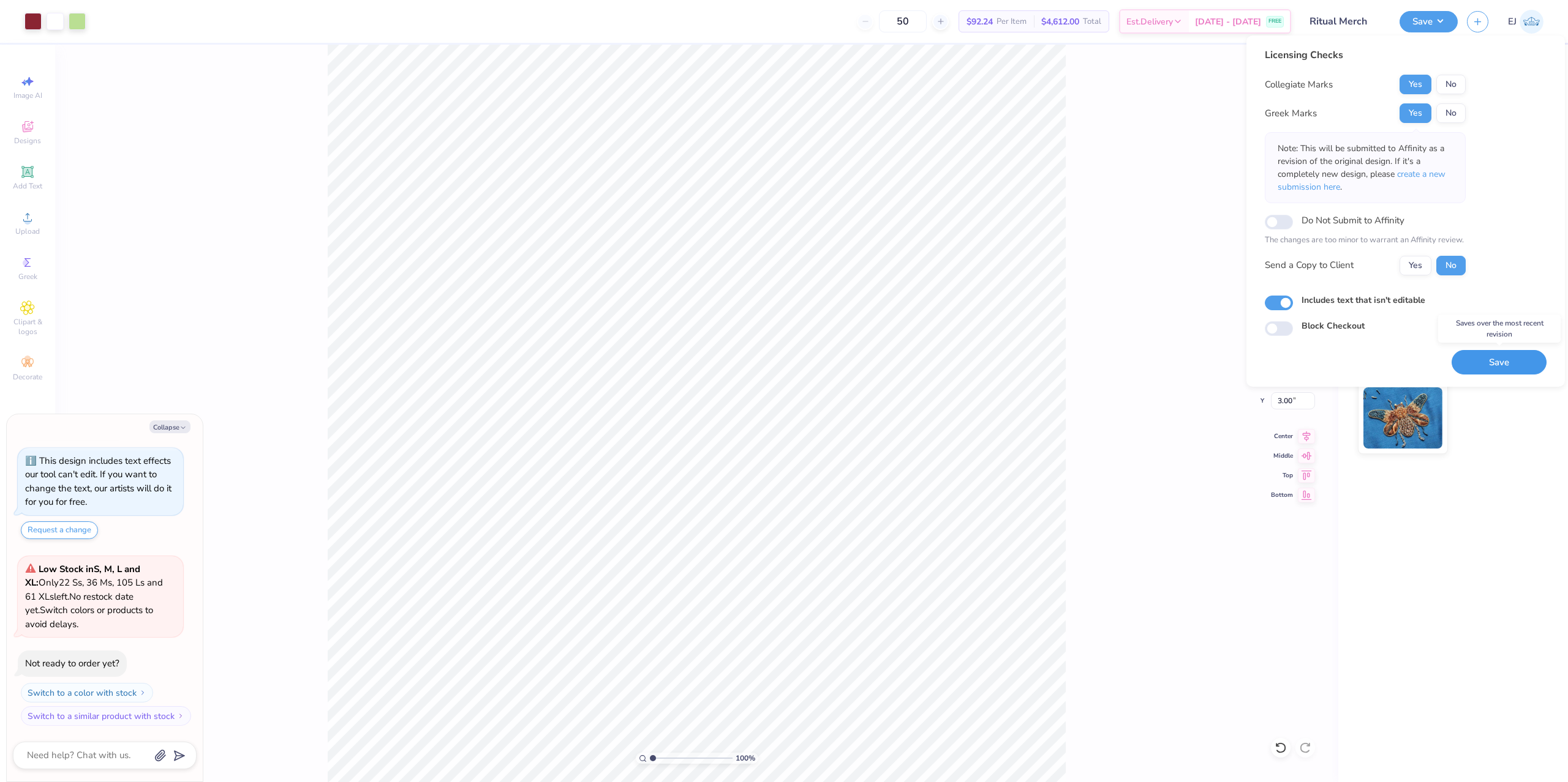
click at [1508, 361] on button "Save" at bounding box center [1499, 363] width 95 height 25
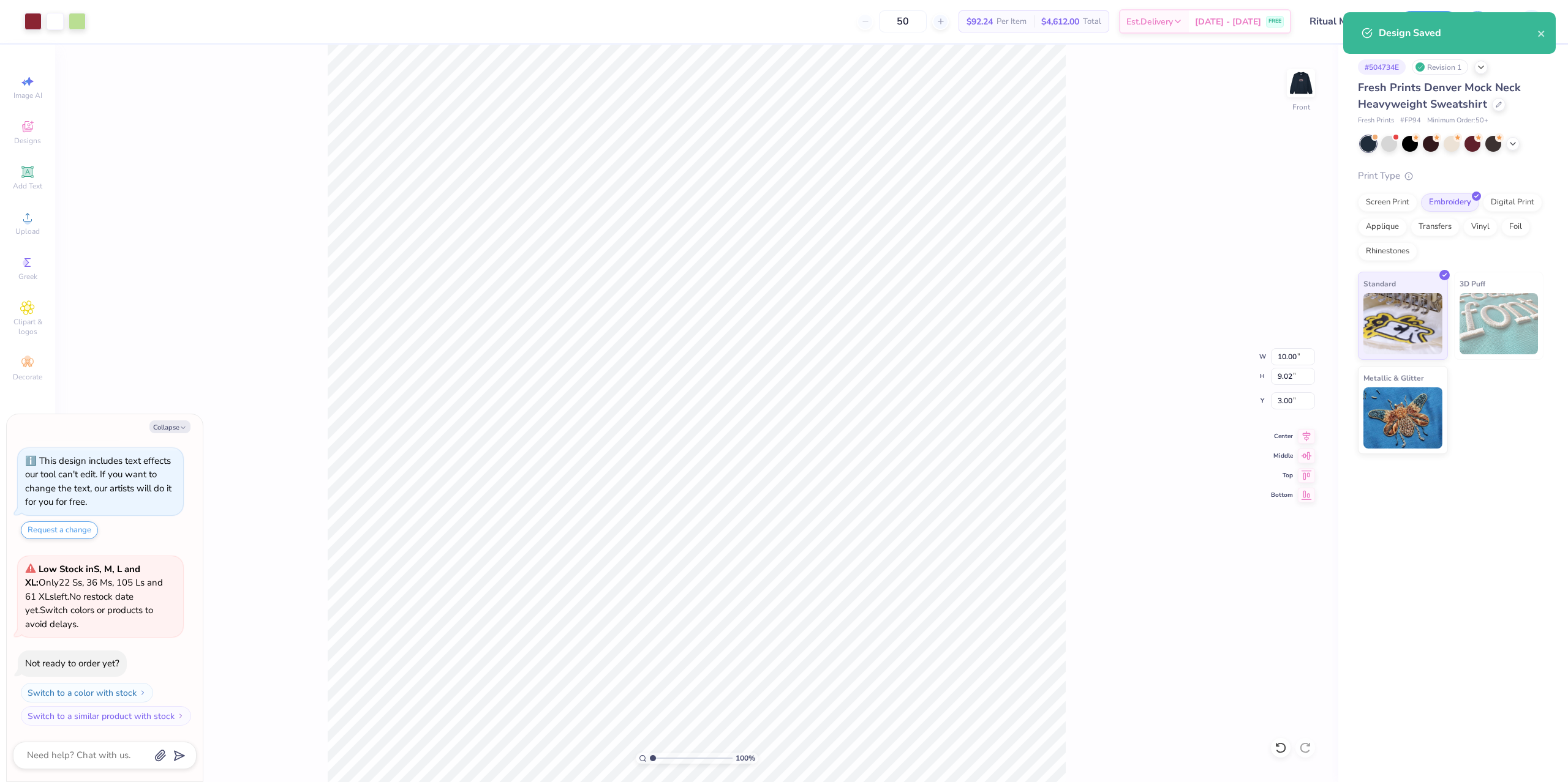
type textarea "x"
